Goal: Transaction & Acquisition: Purchase product/service

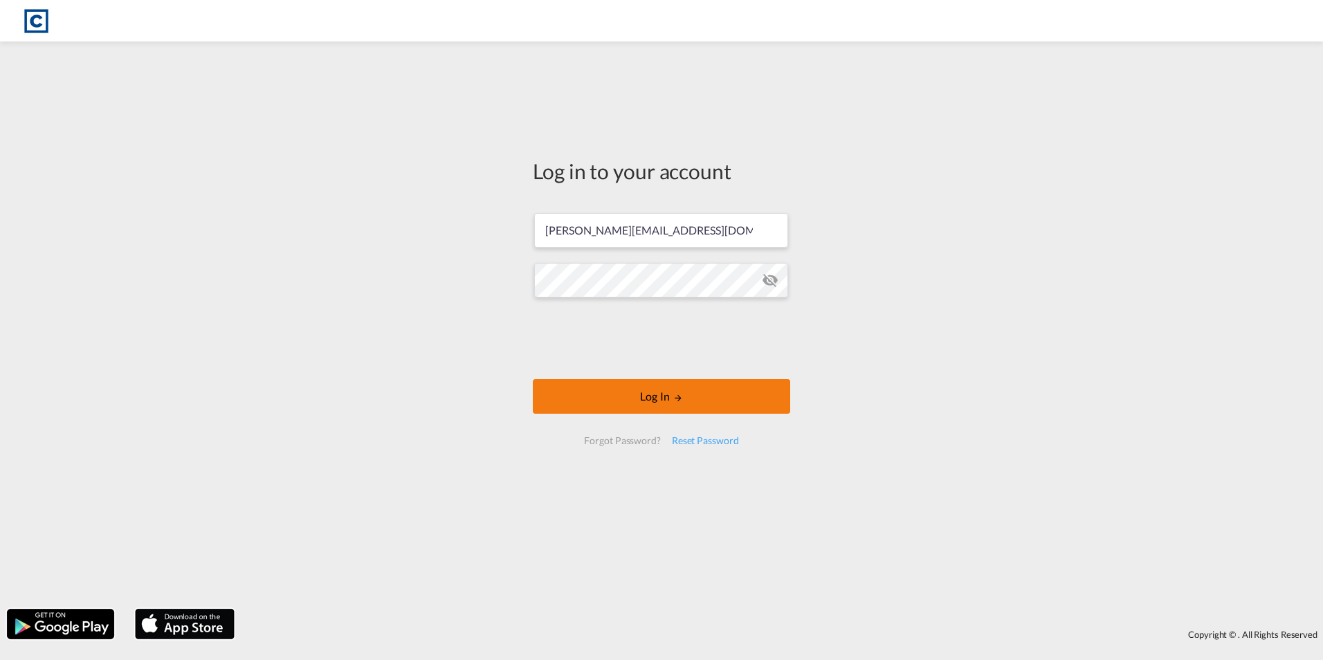
click at [661, 399] on button "Log In" at bounding box center [661, 396] width 257 height 35
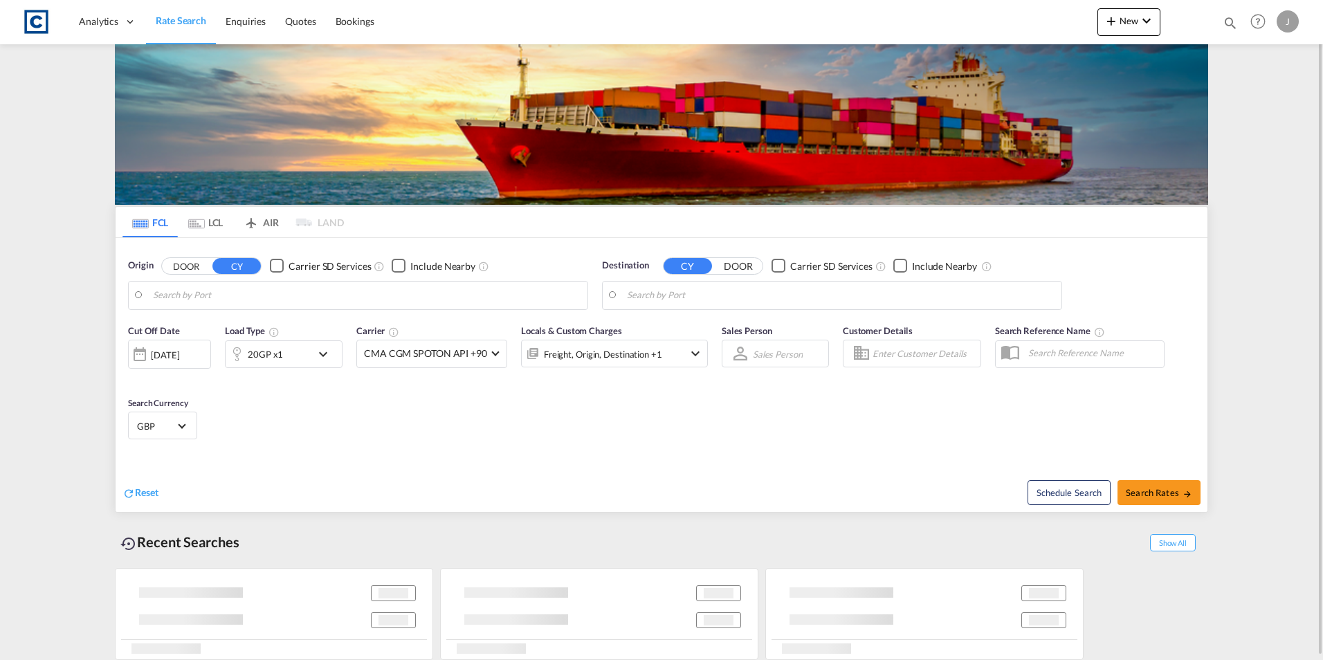
type input "GB-BS9, [GEOGRAPHIC_DATA]"
type input "Jeddah, SAJED"
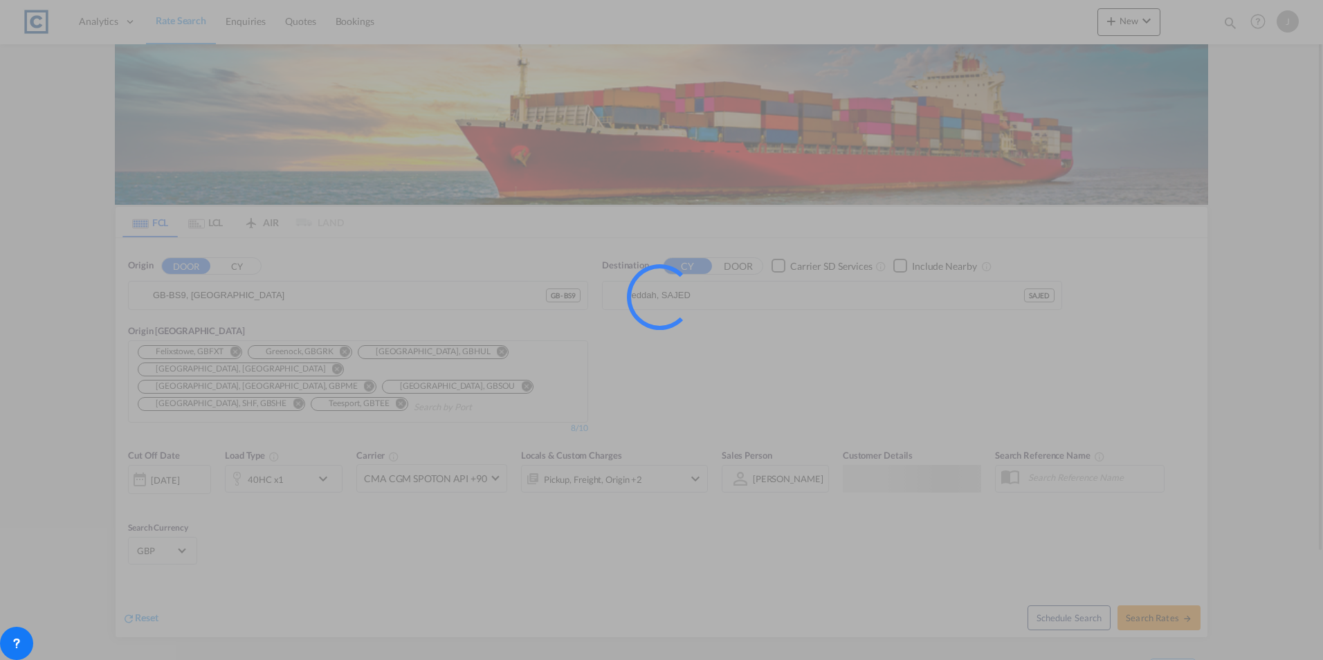
click at [326, 298] on div at bounding box center [661, 330] width 1323 height 660
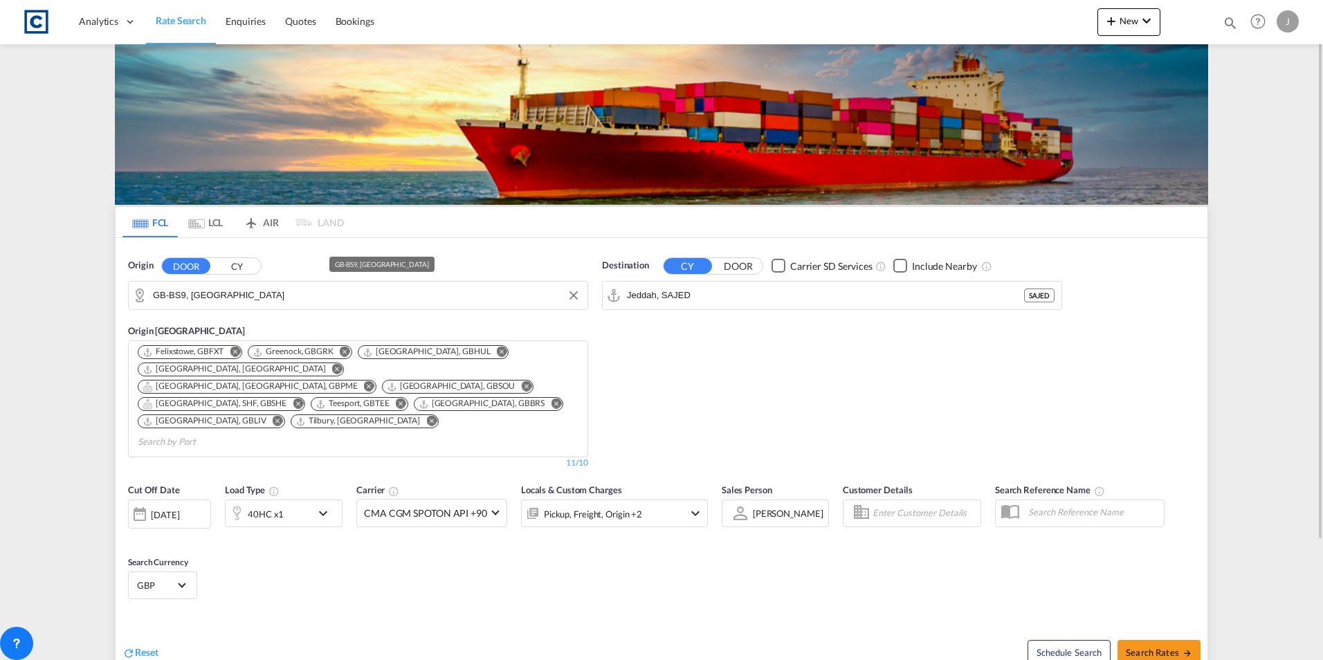
click at [280, 292] on input "GB-BS9, [GEOGRAPHIC_DATA]" at bounding box center [367, 295] width 428 height 21
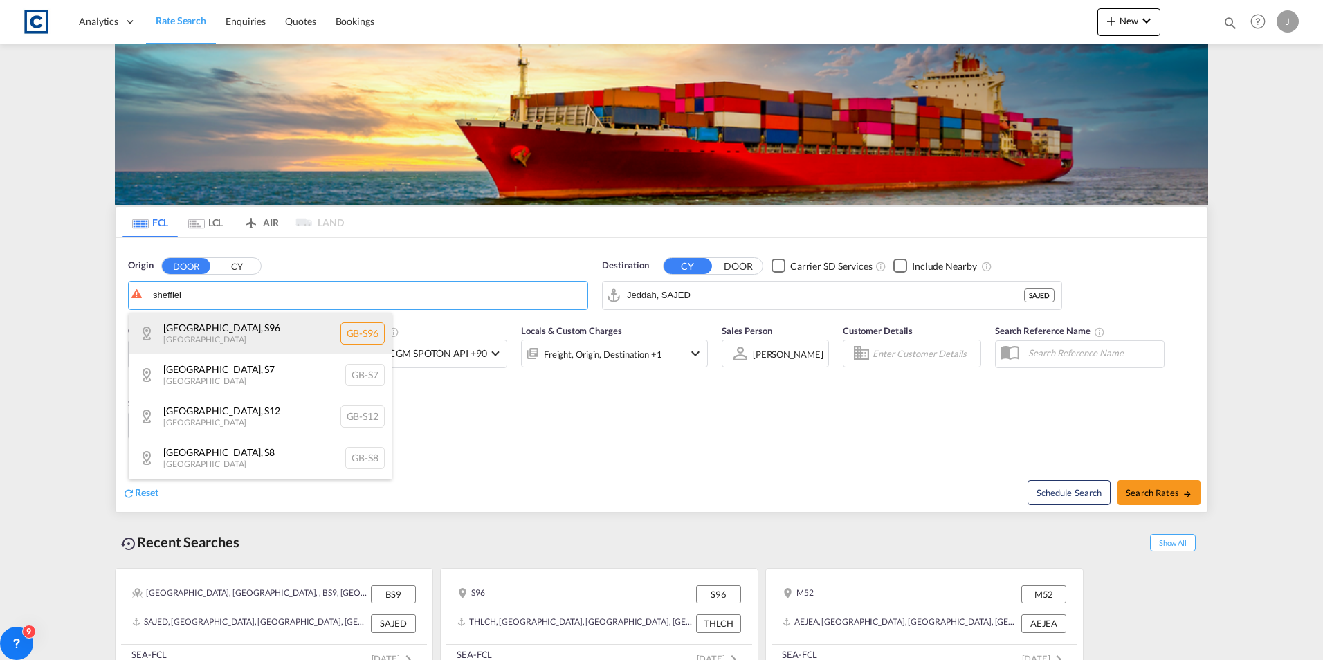
click at [222, 332] on div "[GEOGRAPHIC_DATA] , S96 [GEOGRAPHIC_DATA] [GEOGRAPHIC_DATA]-S96" at bounding box center [260, 334] width 263 height 42
type input "GB-S96, [GEOGRAPHIC_DATA]"
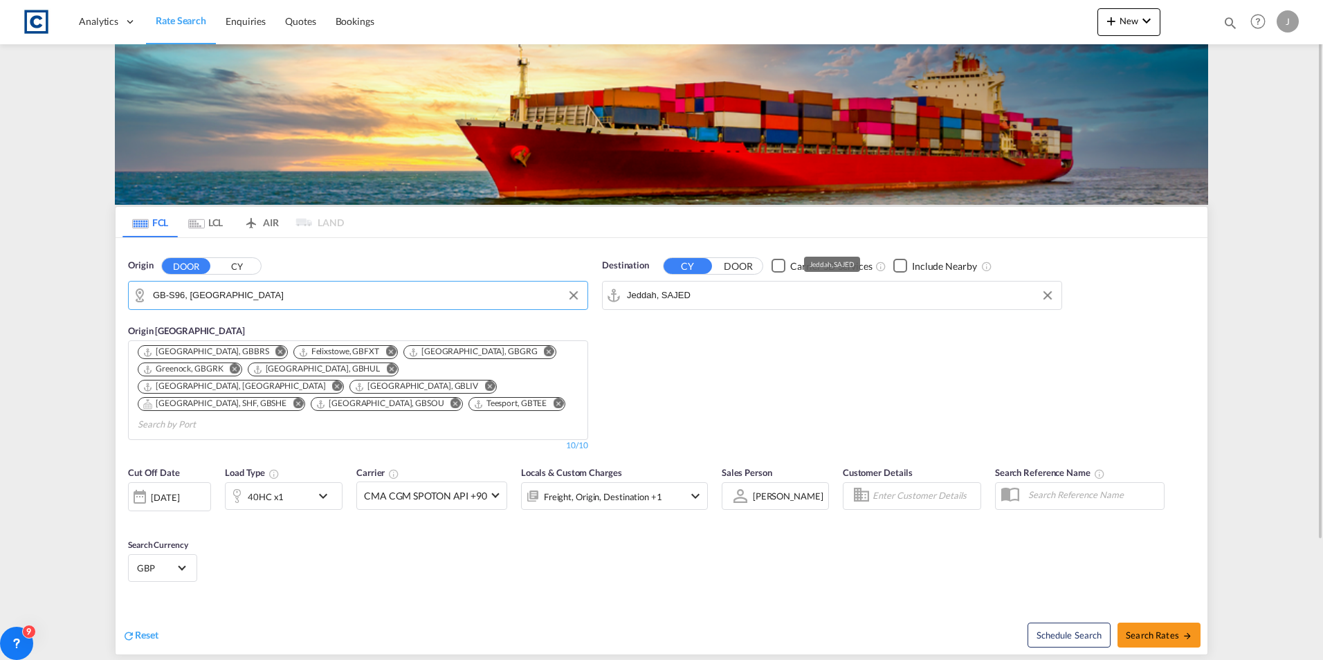
click at [719, 294] on input "Jeddah, SAJED" at bounding box center [841, 295] width 428 height 21
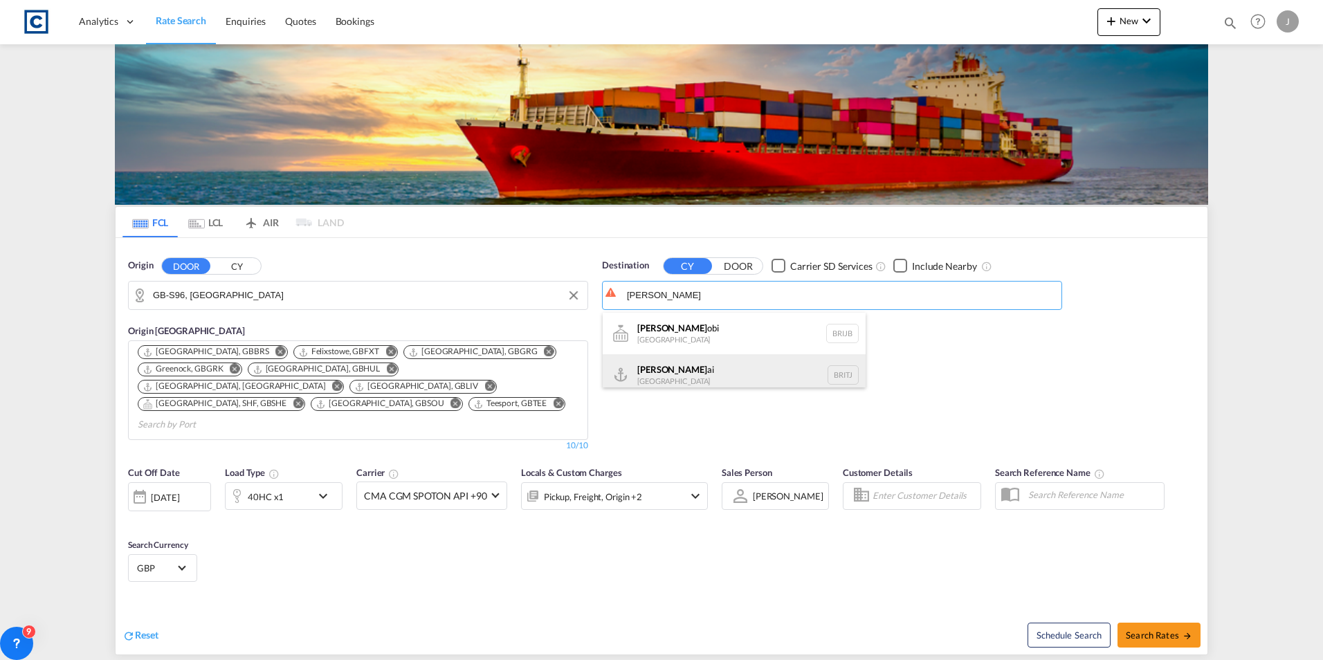
click at [706, 374] on div "[PERSON_NAME] [GEOGRAPHIC_DATA] [DEMOGRAPHIC_DATA]" at bounding box center [734, 375] width 263 height 42
type input "Itajai, BRITJ"
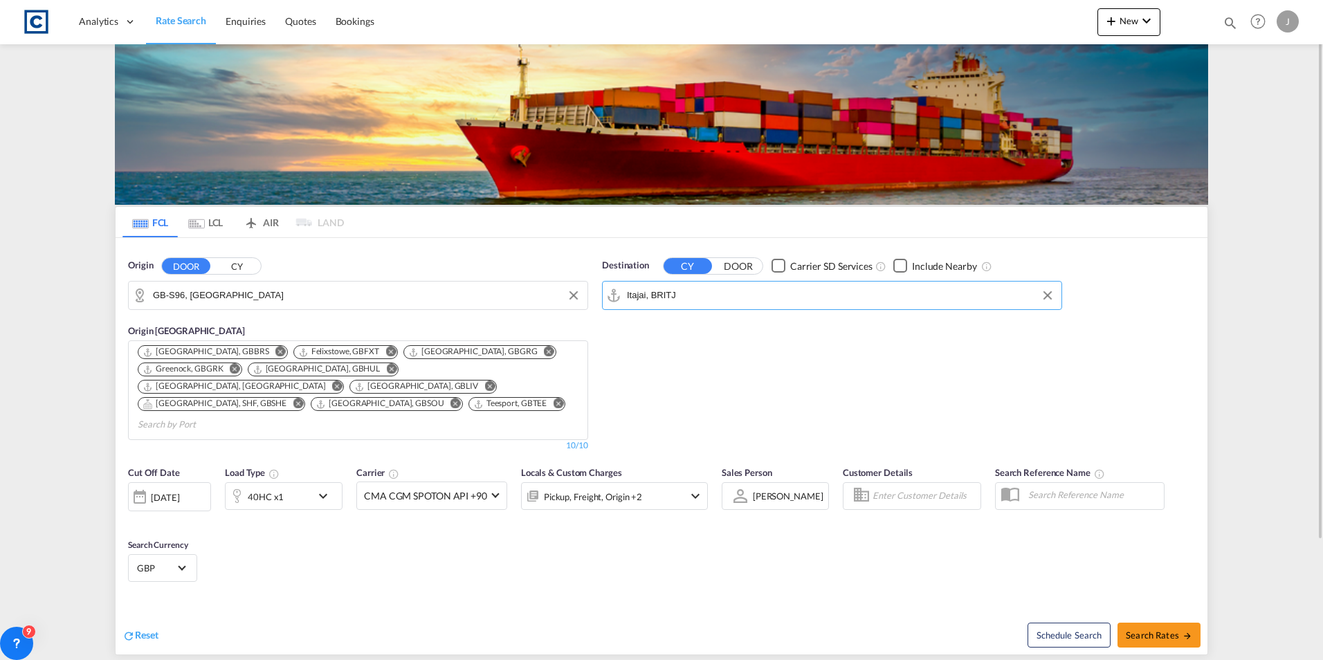
scroll to position [146, 0]
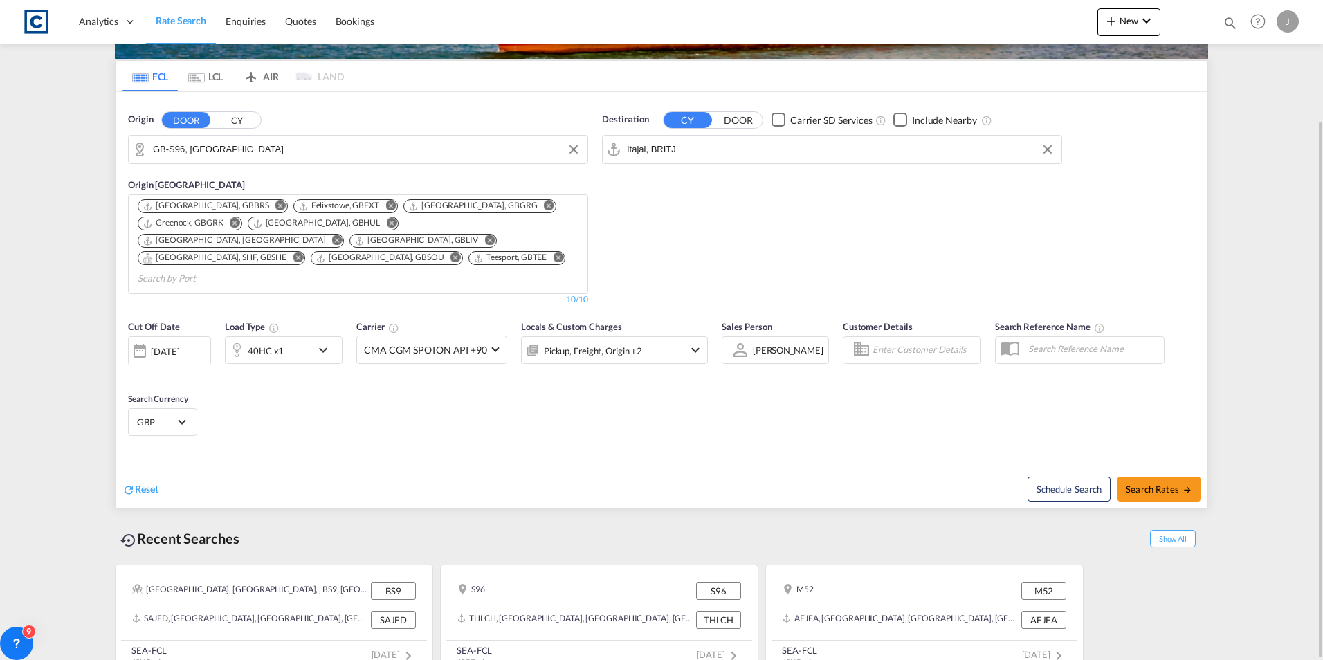
drag, startPoint x: 1157, startPoint y: 471, endPoint x: 684, endPoint y: 407, distance: 477.1
click at [797, 386] on div "Cut Off Date [DATE] [DATE] Load Type 40HC x1 Carrier CMA CGM SPOTON API +90 Onl…" at bounding box center [662, 410] width 1092 height 195
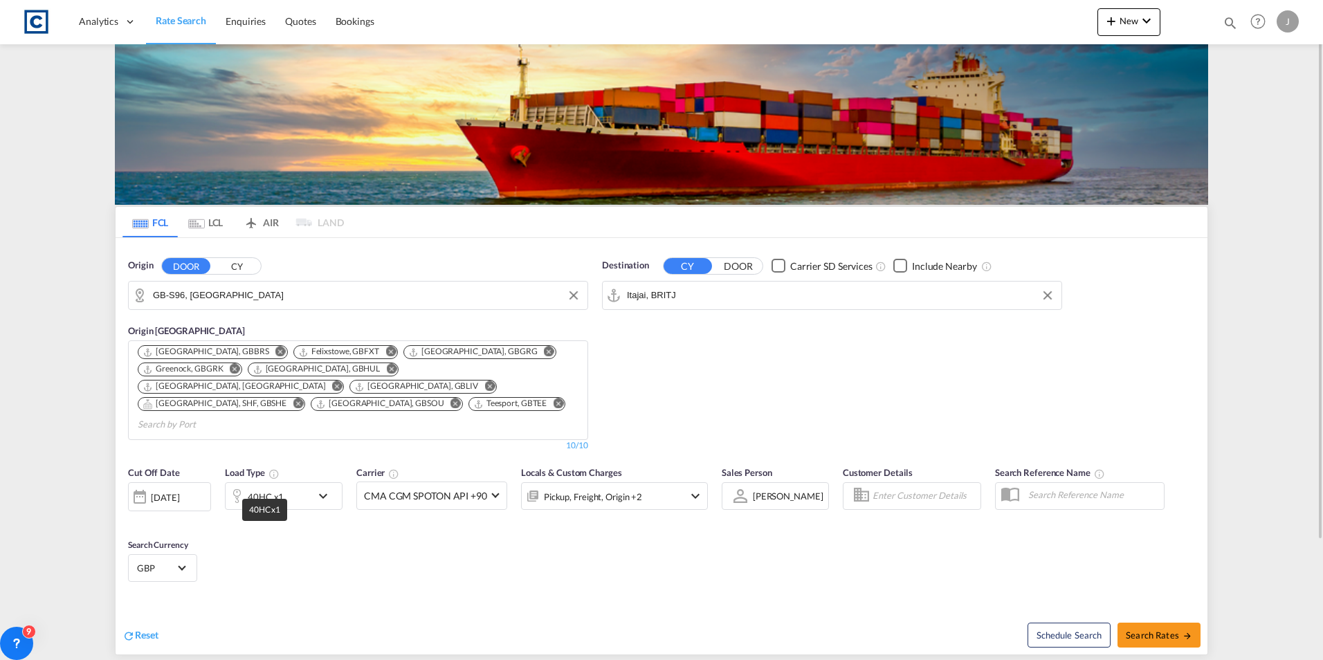
click at [278, 487] on div "40HC x1" at bounding box center [266, 496] width 36 height 19
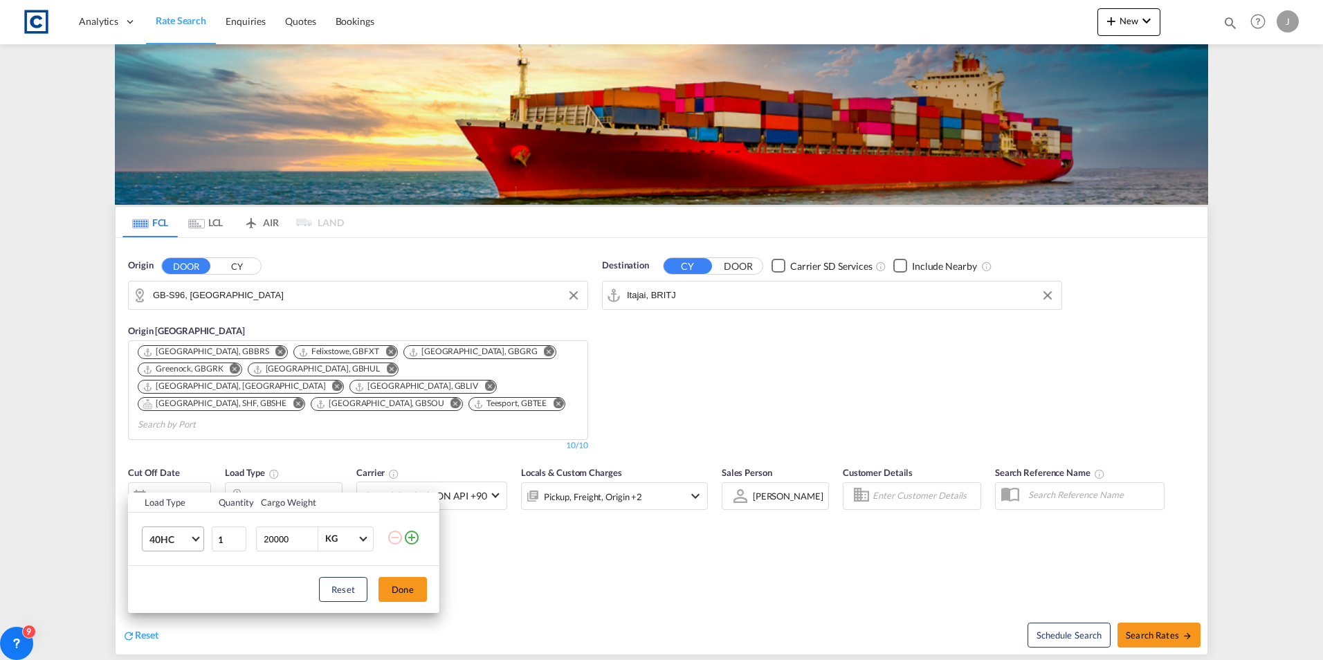
click at [198, 539] on span "Choose: \a40HC" at bounding box center [196, 538] width 8 height 8
click at [179, 470] on md-option "20GP" at bounding box center [185, 473] width 94 height 33
click at [389, 591] on button "Done" at bounding box center [403, 589] width 48 height 25
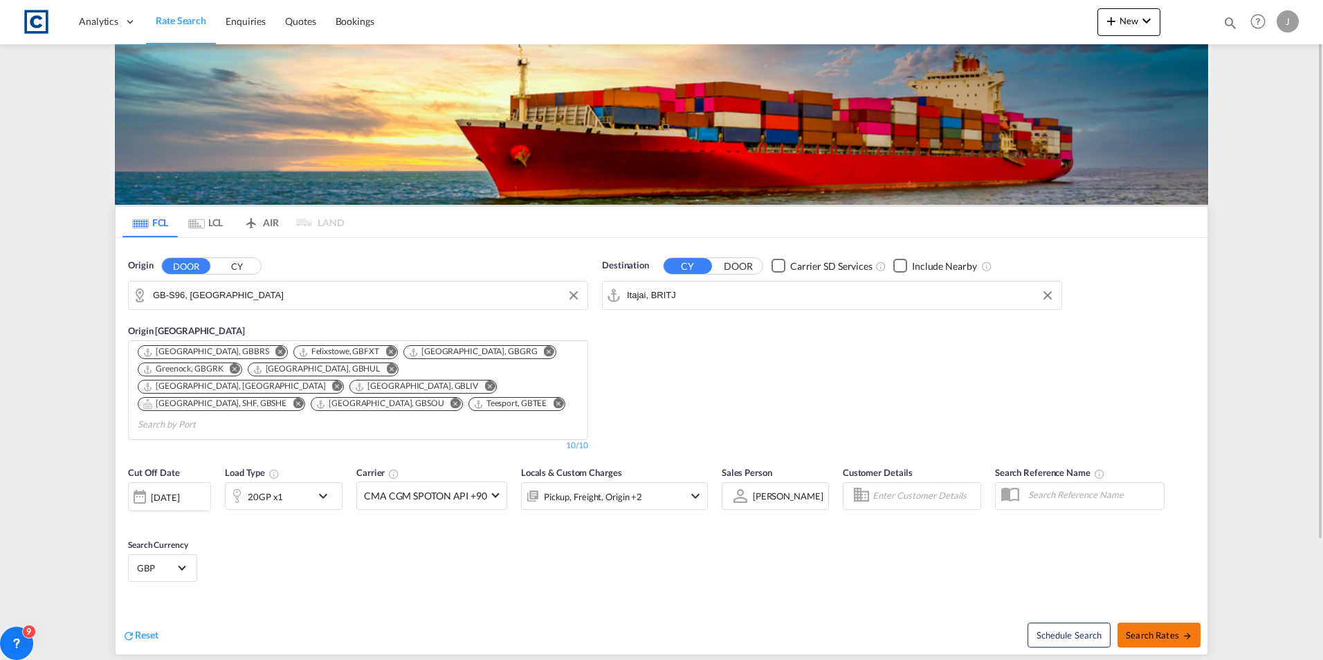
click at [1152, 630] on span "Search Rates" at bounding box center [1159, 635] width 66 height 11
type input "S96 to BRITJ / [DATE]"
